Goal: Check status: Check status

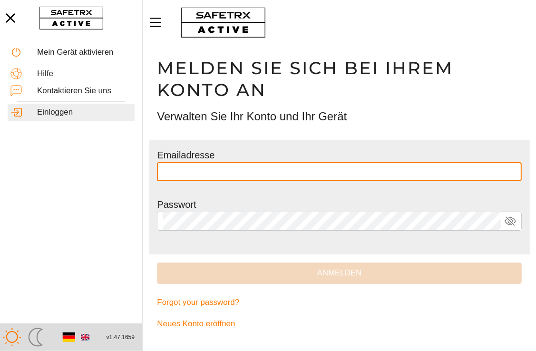
type input "**********"
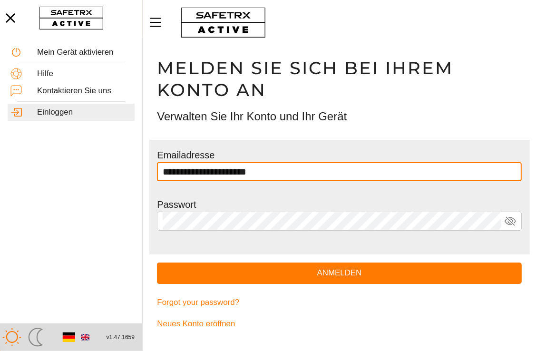
click at [248, 171] on input "**********" at bounding box center [339, 171] width 353 height 19
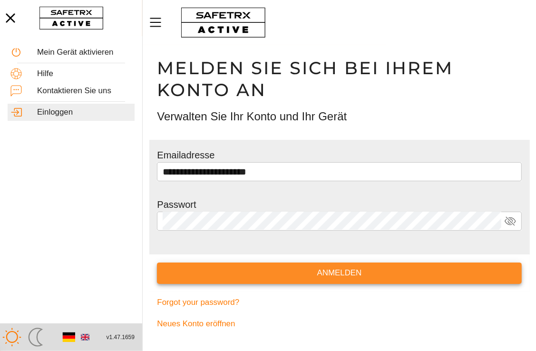
click at [344, 276] on span "Anmelden" at bounding box center [338, 273] width 349 height 14
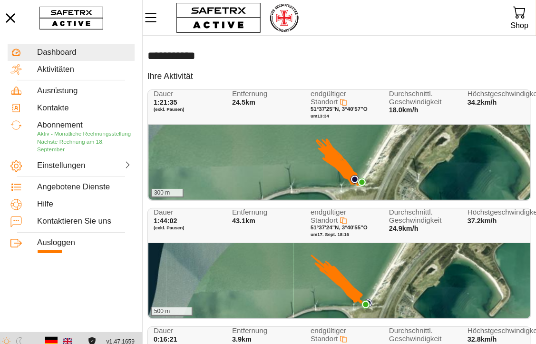
click at [337, 167] on icon at bounding box center [339, 162] width 45 height 46
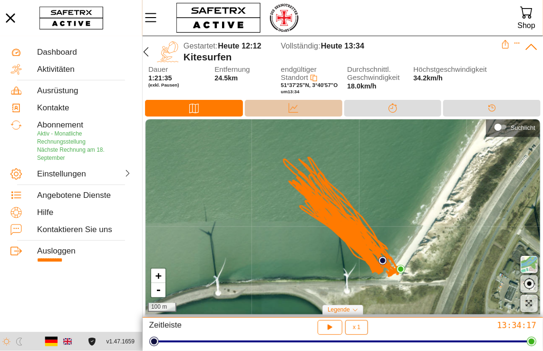
click at [298, 108] on div "Daten" at bounding box center [293, 108] width 19 height 14
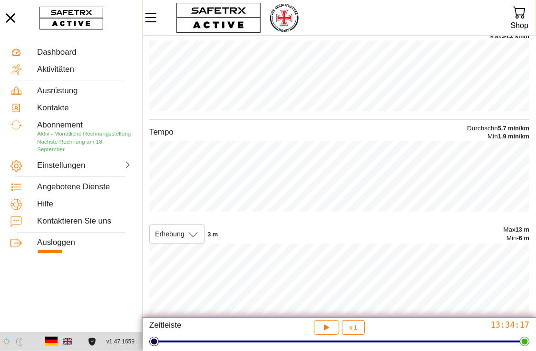
scroll to position [94, 0]
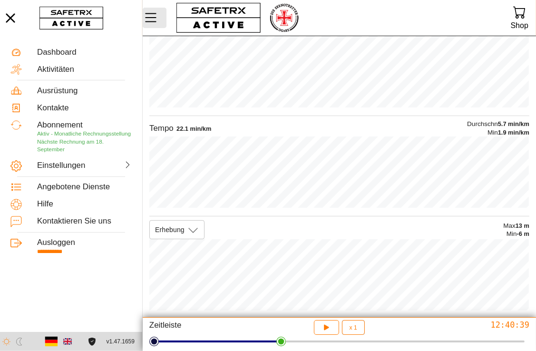
click at [154, 22] on icon "MenÜ" at bounding box center [150, 17] width 11 height 9
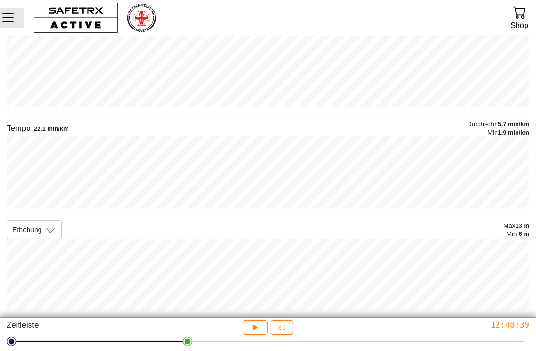
click at [6, 19] on icon "MenÜ" at bounding box center [8, 18] width 16 height 16
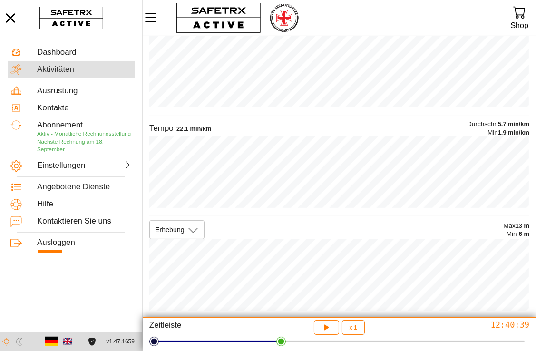
click at [52, 71] on div "Aktivitäten" at bounding box center [84, 70] width 95 height 10
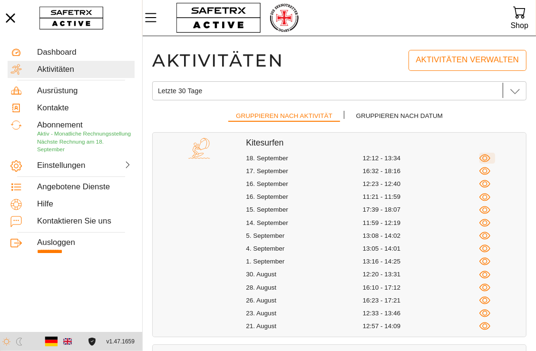
click at [484, 159] on icon "button" at bounding box center [484, 158] width 11 height 11
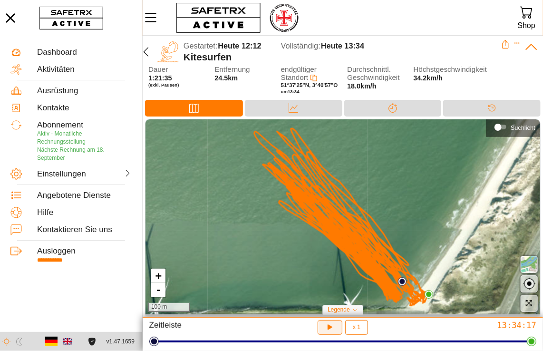
click at [331, 334] on button "button" at bounding box center [330, 327] width 25 height 15
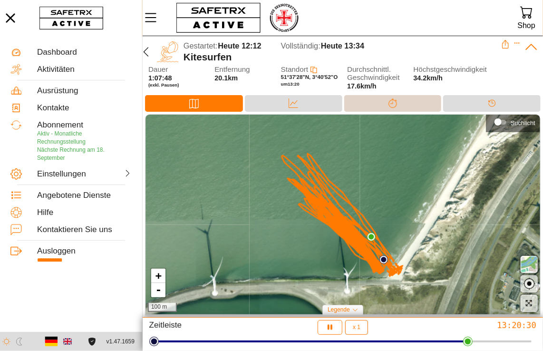
click at [393, 103] on icon at bounding box center [393, 103] width 10 height 10
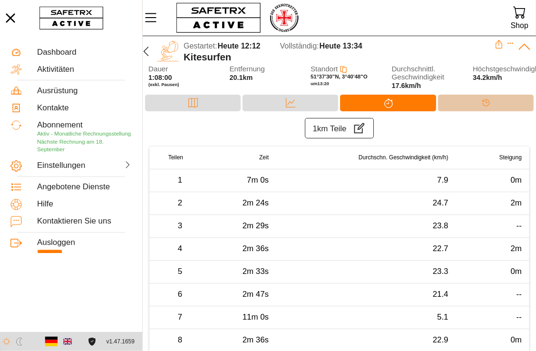
click at [479, 102] on div "Timeline" at bounding box center [485, 103] width 19 height 14
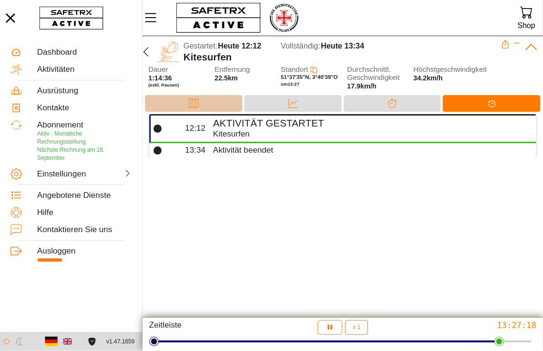
click at [174, 100] on div "Karte" at bounding box center [193, 103] width 97 height 17
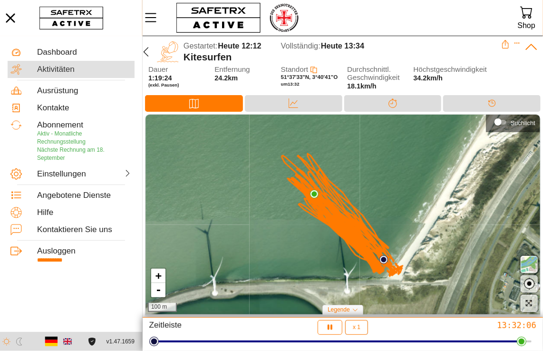
click at [50, 66] on div "Aktivitäten" at bounding box center [84, 70] width 95 height 10
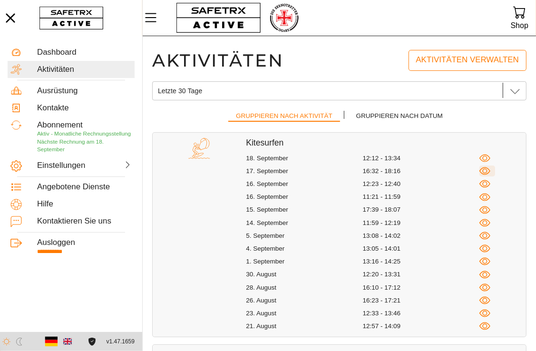
click at [486, 174] on icon "button" at bounding box center [484, 171] width 11 height 8
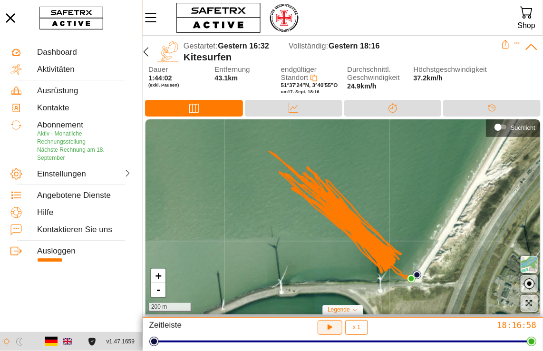
click at [329, 328] on icon "button" at bounding box center [328, 326] width 7 height 8
